Goal: Communication & Community: Answer question/provide support

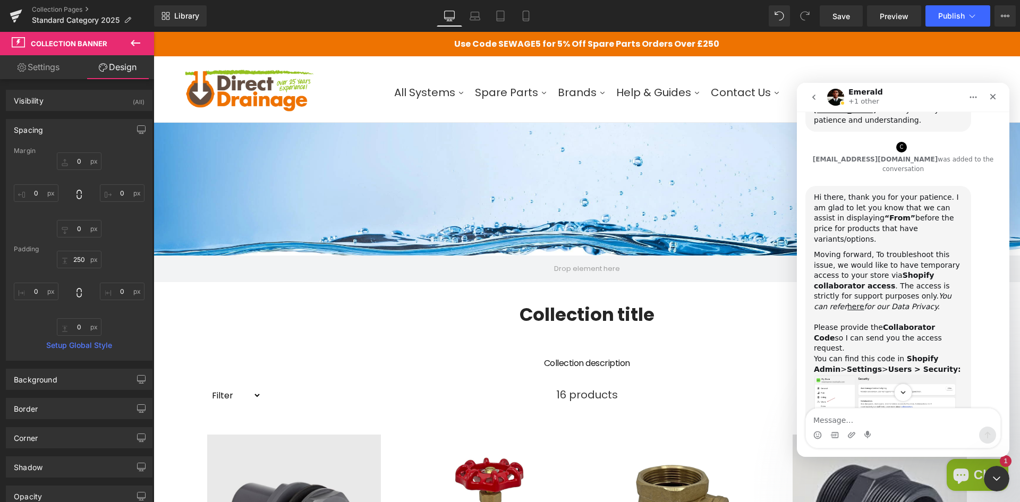
scroll to position [1259, 0]
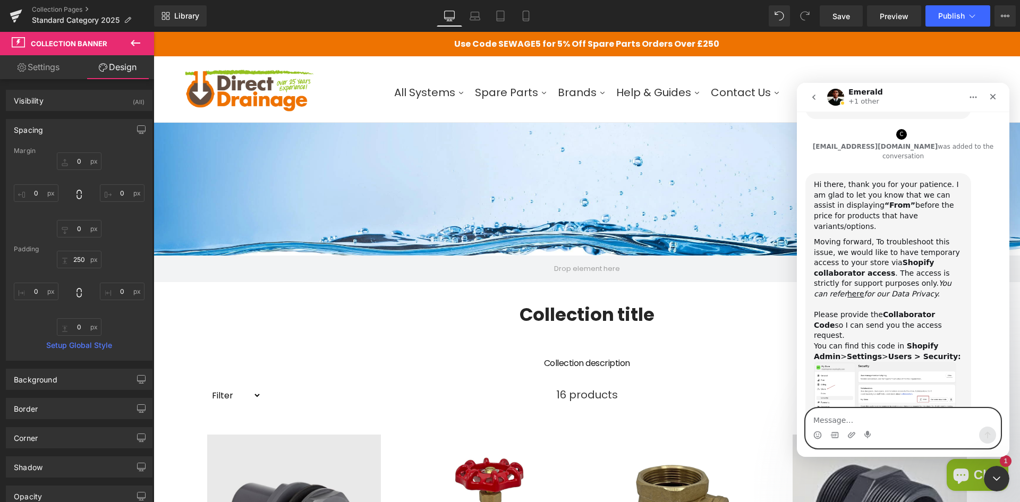
click at [850, 417] on textarea "Message…" at bounding box center [903, 418] width 195 height 18
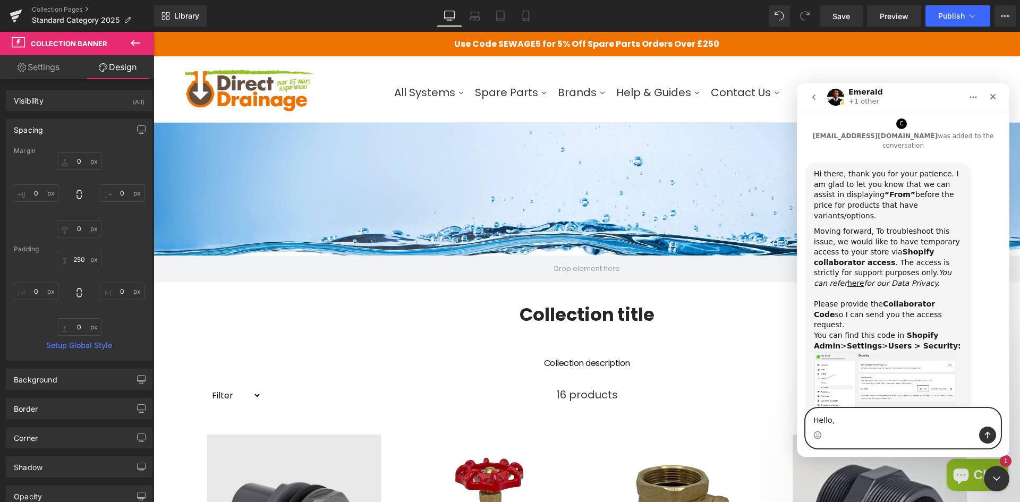
scroll to position [1280, 0]
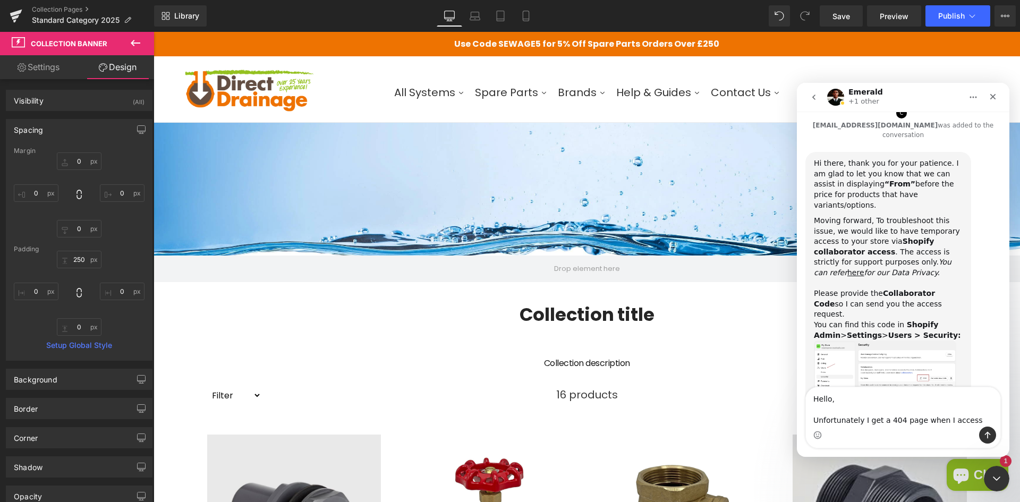
click at [898, 320] on b "Shopify Admin" at bounding box center [876, 329] width 124 height 19
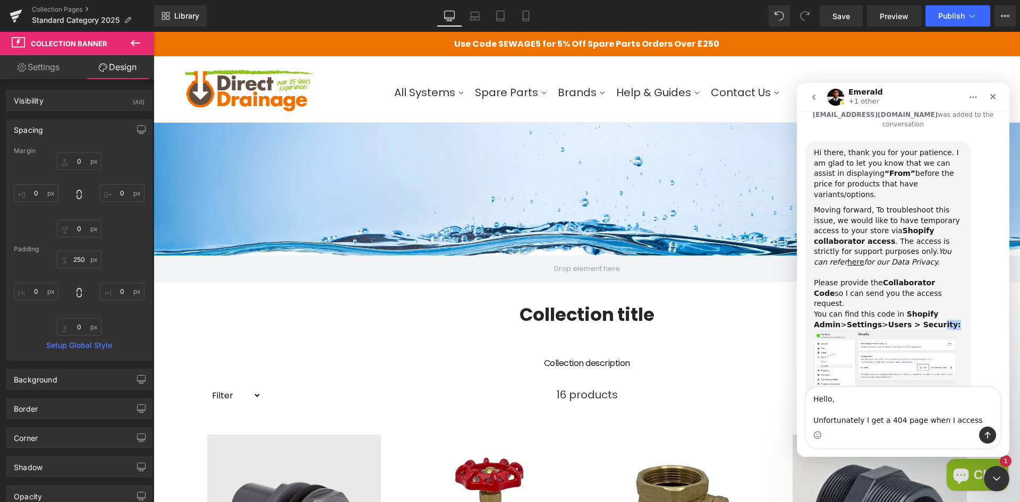
drag, startPoint x: 897, startPoint y: 177, endPoint x: 911, endPoint y: 180, distance: 14.2
click at [911, 205] on div "Moving forward, To troubleshoot this issue, we would like to have temporary acc…" at bounding box center [888, 267] width 149 height 125
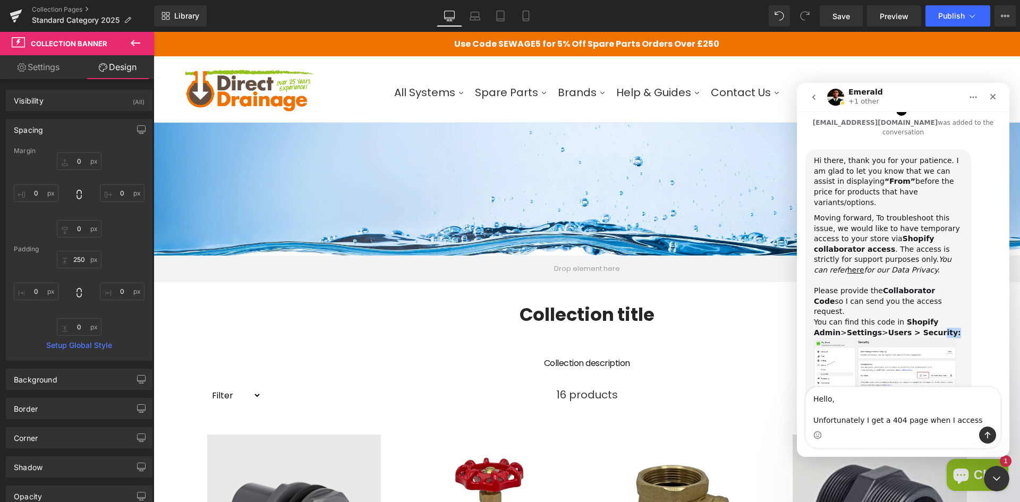
scroll to position [1280, 0]
copy b "ity:"
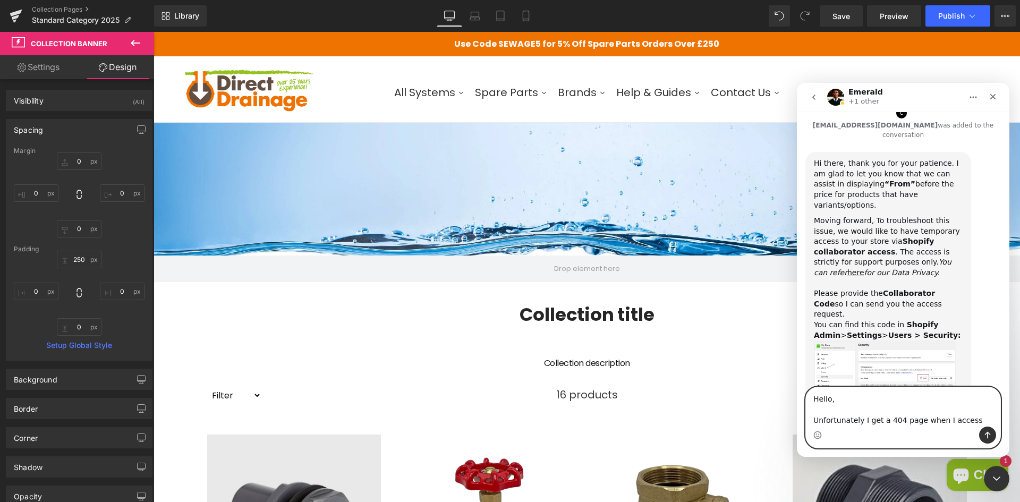
click at [965, 412] on textarea "Hello, Unfortunately I get a 404 page when I access" at bounding box center [903, 406] width 195 height 39
click at [964, 420] on textarea "Hello, Unfortunately I get a 404 page when I access" at bounding box center [903, 406] width 195 height 39
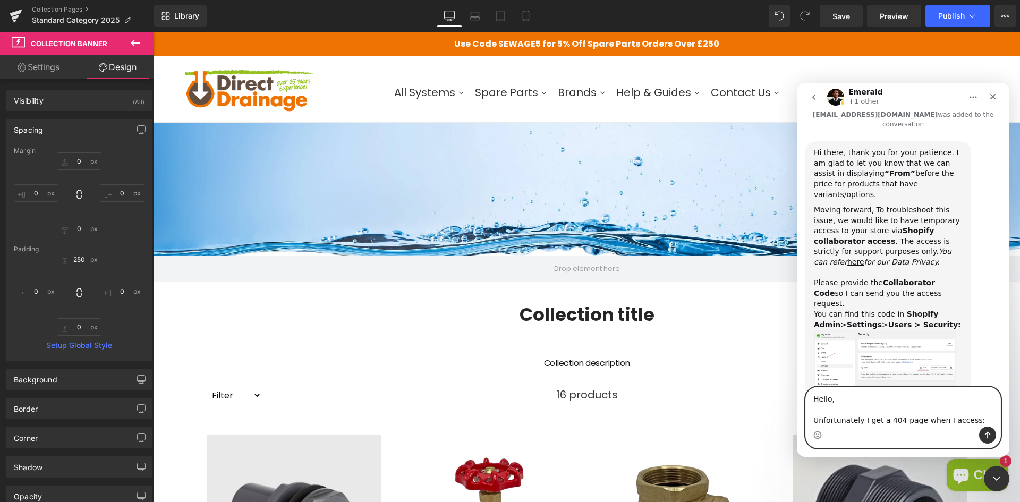
paste textarea "ity:"
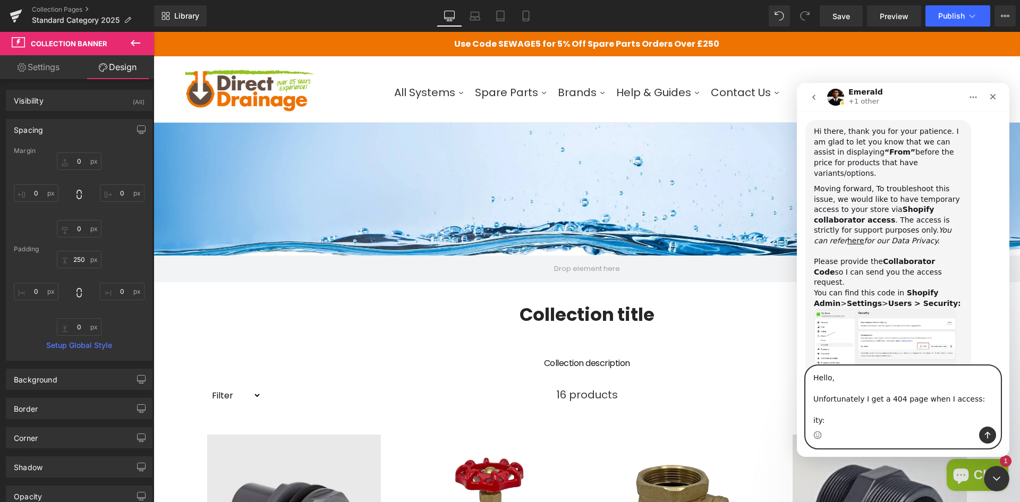
scroll to position [1302, 0]
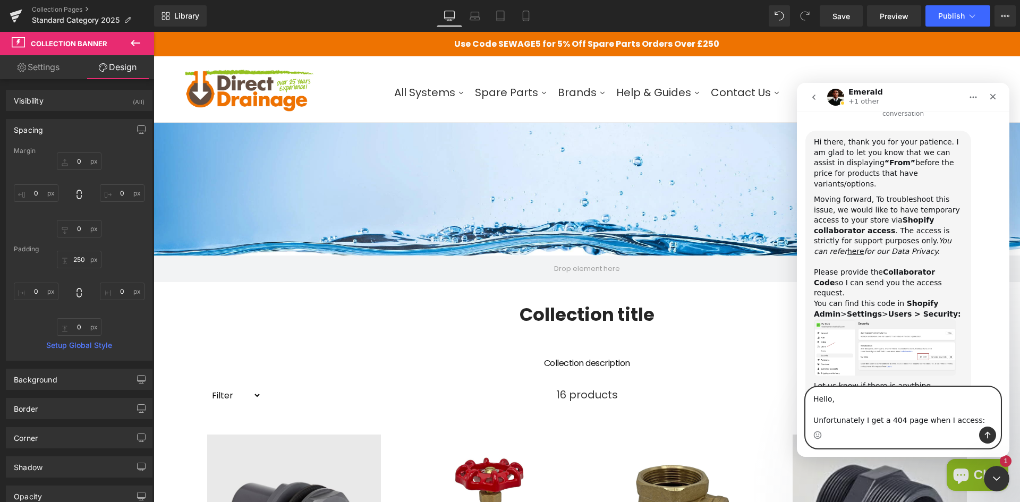
paste textarea "ity:"
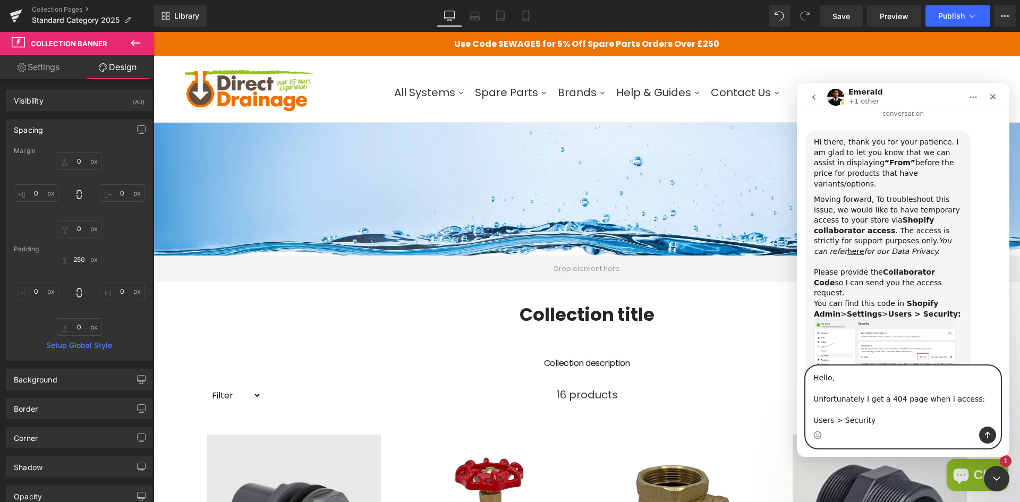
type textarea "Hello, Unfortunately I get a 404 page when I access: Users > Security"
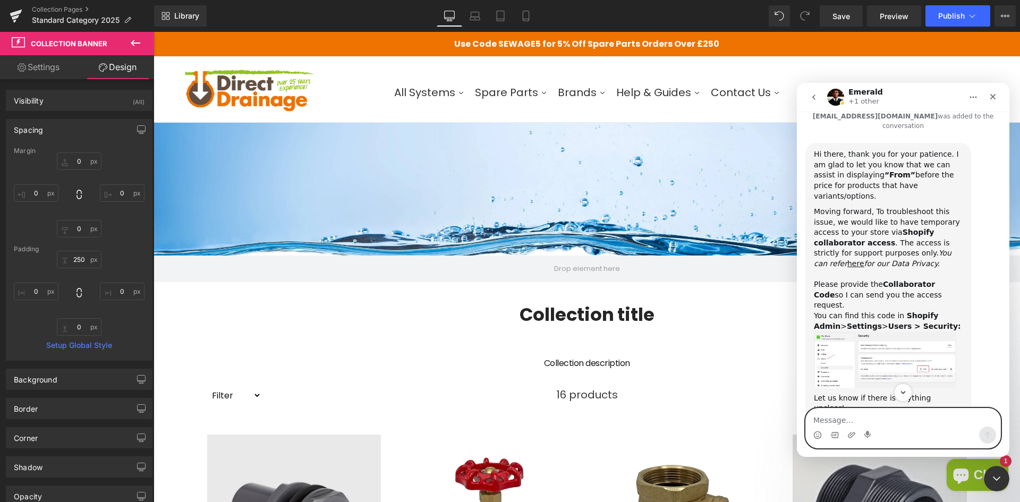
scroll to position [1351, 0]
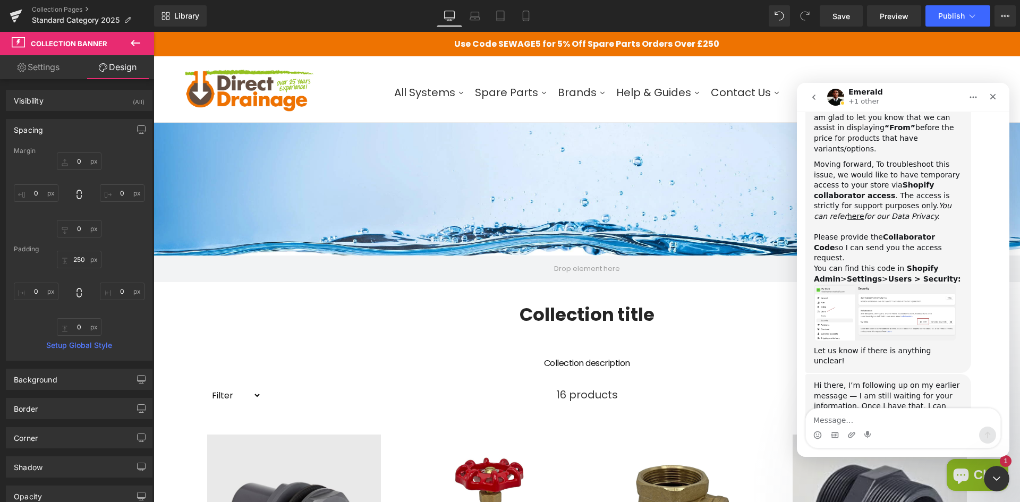
click at [893, 284] on img "Emerald says…" at bounding box center [885, 312] width 142 height 56
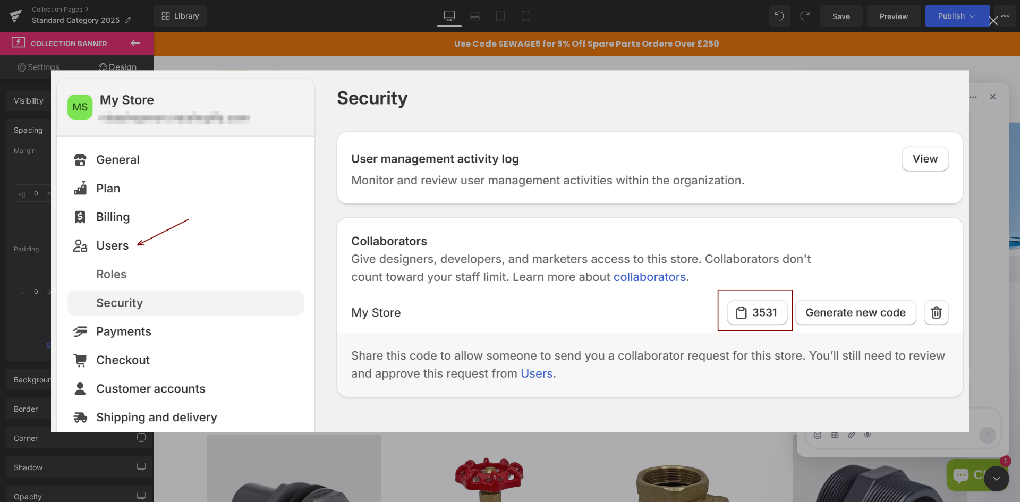
click at [977, 188] on div "Intercom messenger" at bounding box center [510, 251] width 1020 height 502
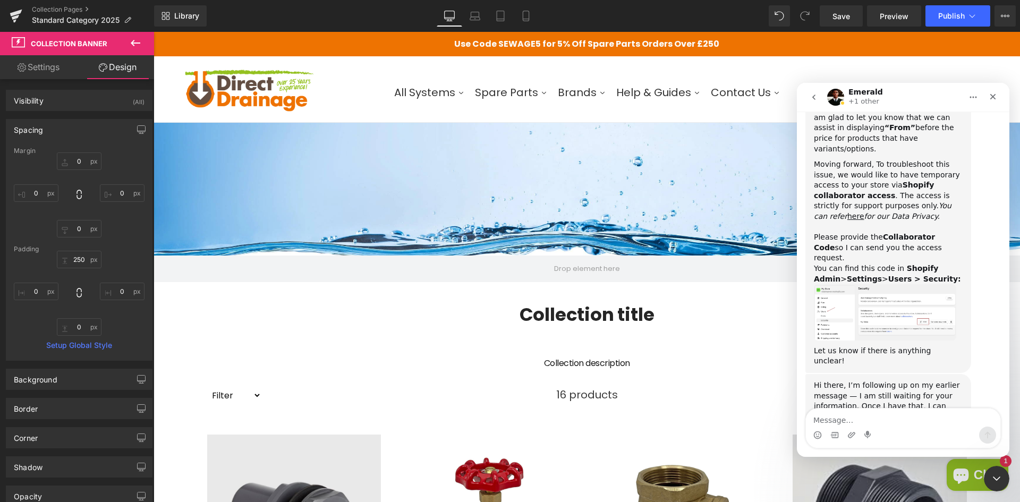
scroll to position [1298, 0]
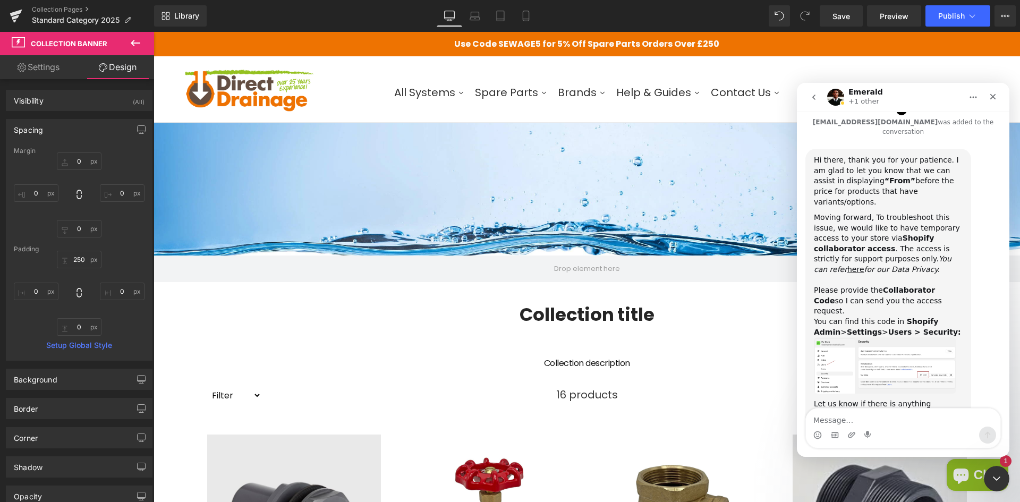
click at [890, 337] on img "Emerald says…" at bounding box center [885, 365] width 142 height 56
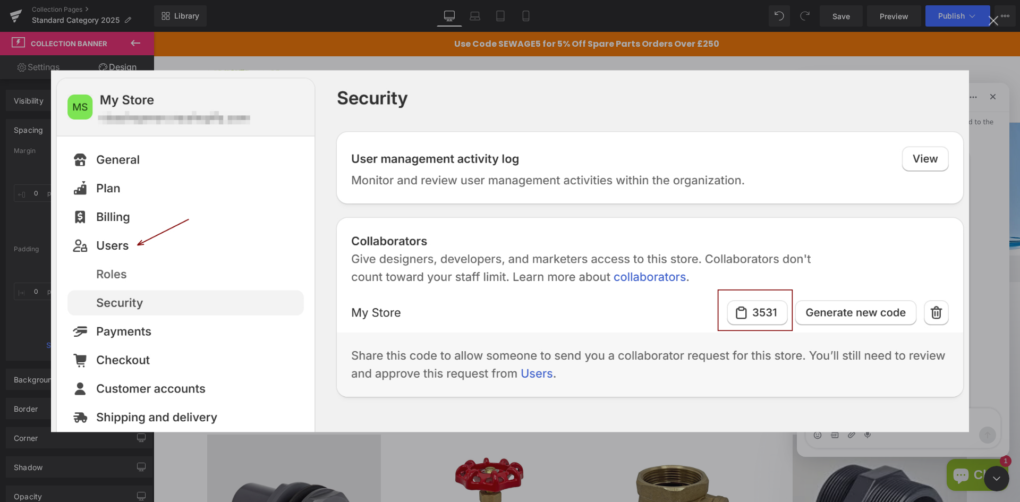
click at [995, 220] on div "Intercom messenger" at bounding box center [510, 251] width 1020 height 502
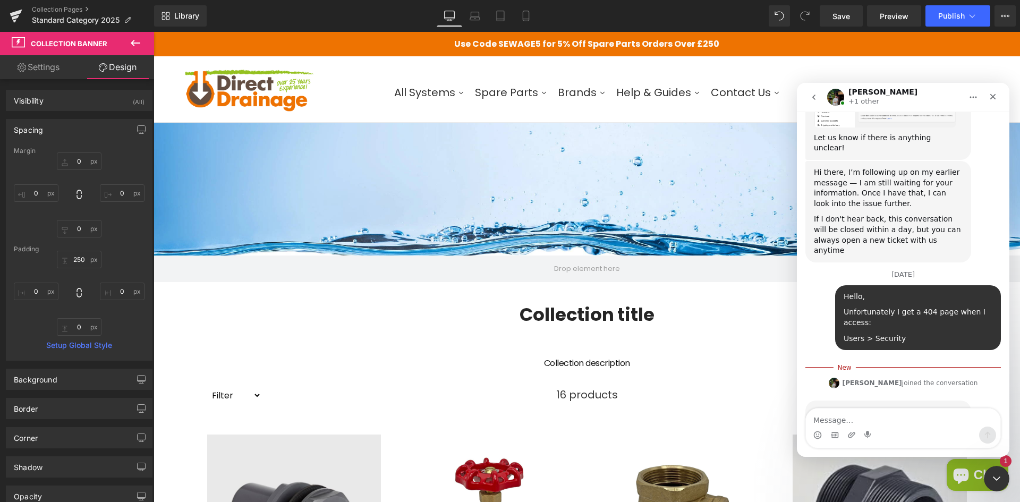
scroll to position [1579, 0]
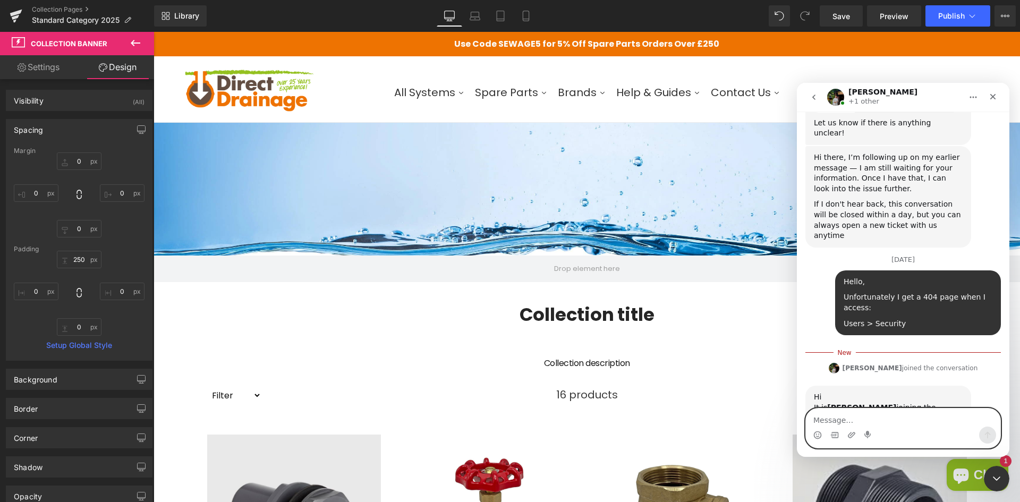
click at [867, 419] on textarea "Message…" at bounding box center [903, 418] width 195 height 18
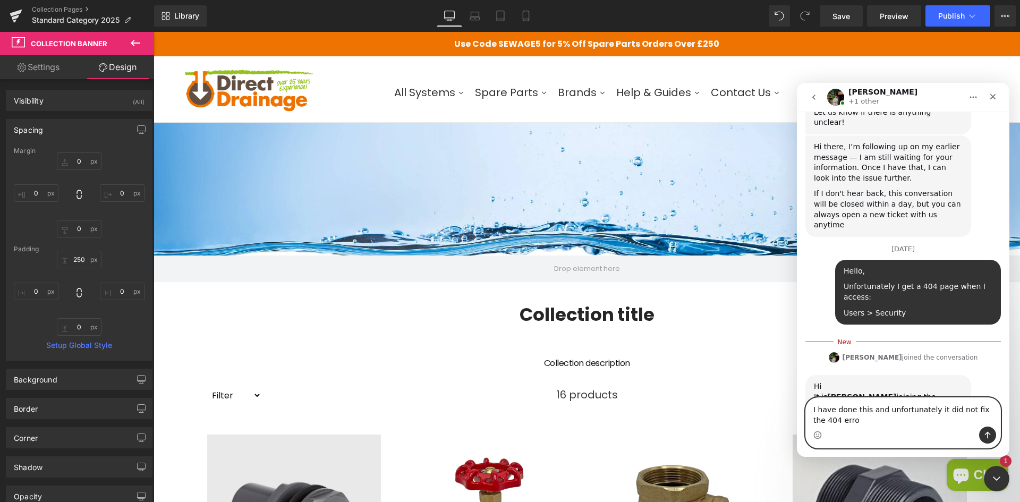
type textarea "I have done this and unfortunately it did not fix the 404 error"
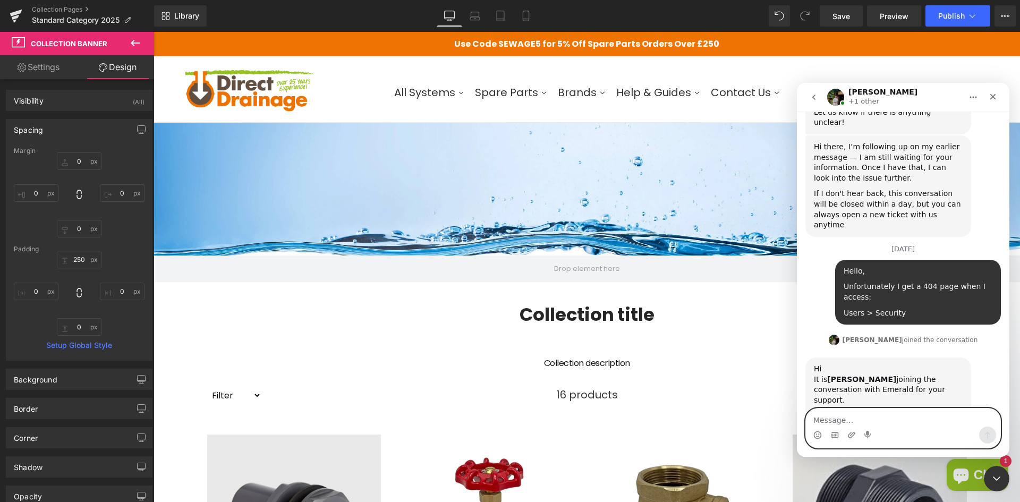
scroll to position [1604, 0]
